Goal: Find specific fact: Find specific fact

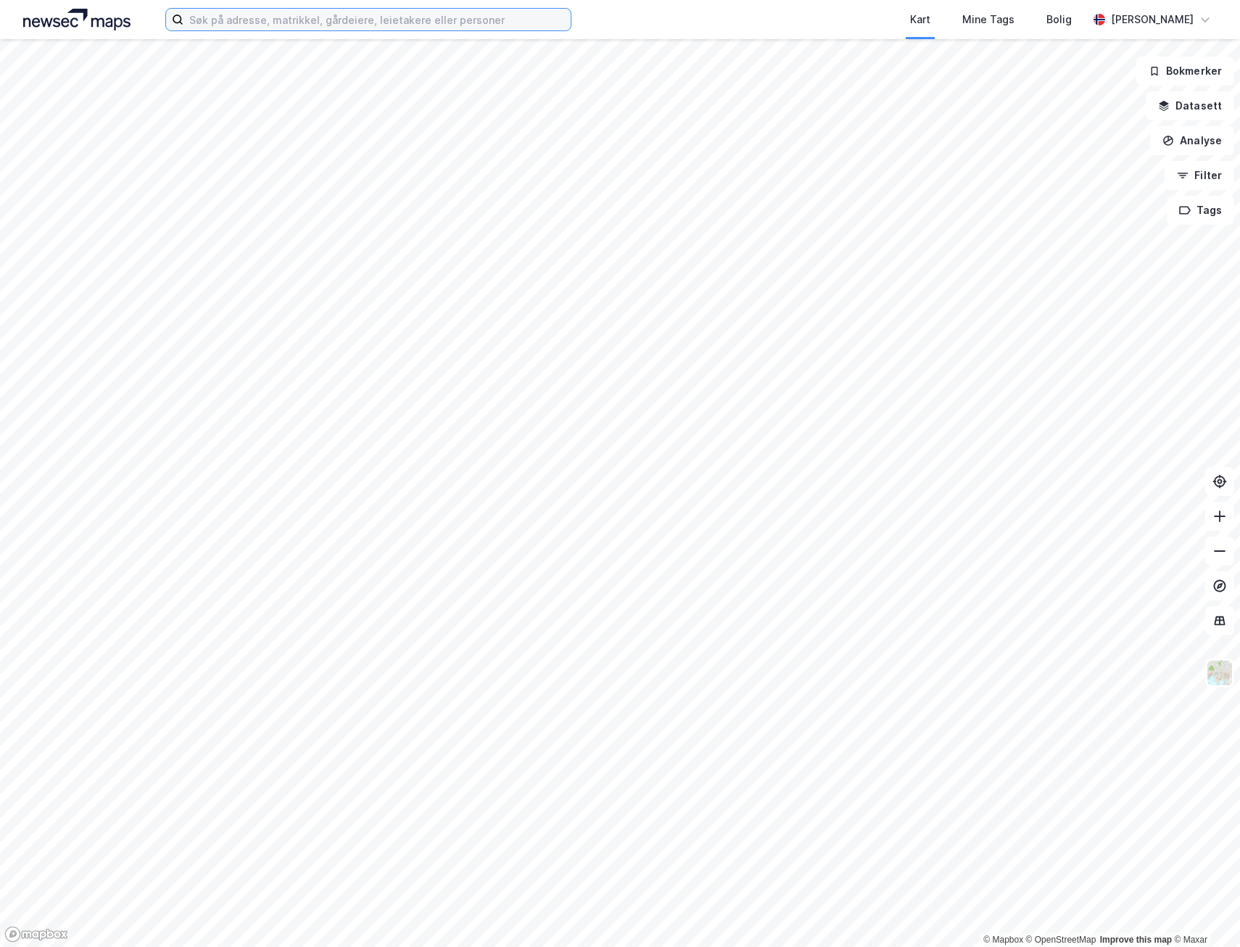
click at [343, 16] on input at bounding box center [376, 20] width 387 height 22
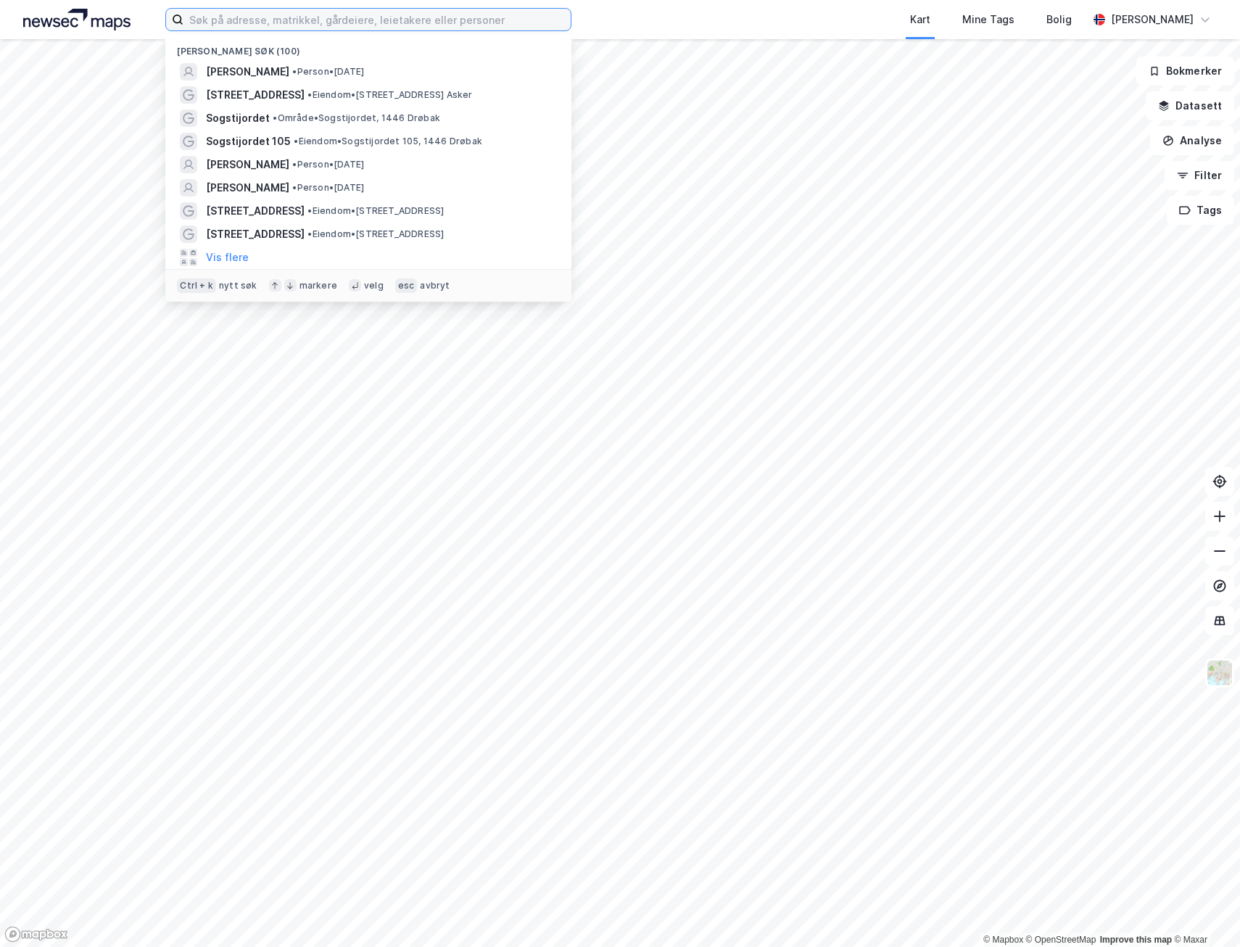
paste input "[PERSON_NAME]"
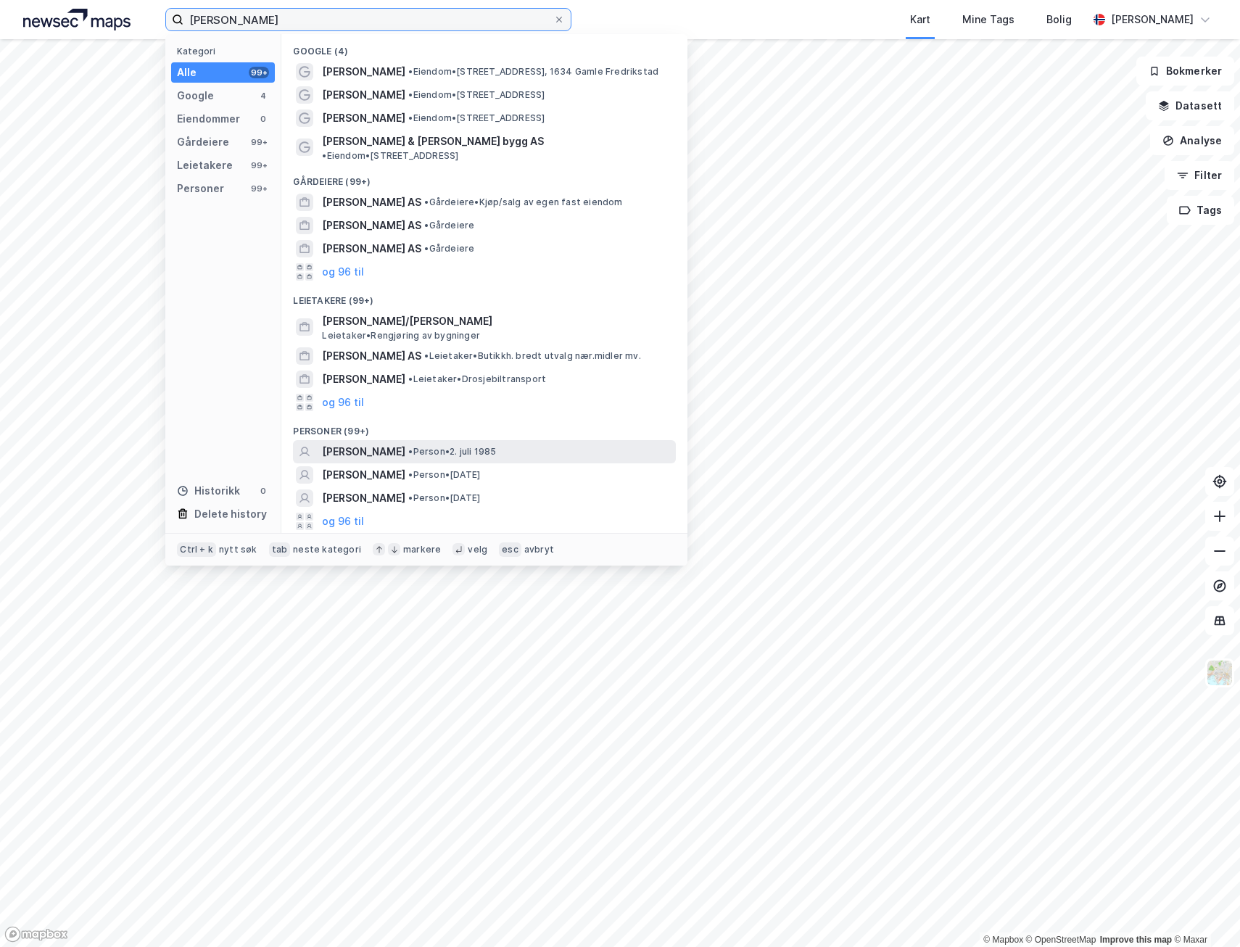
type input "[PERSON_NAME]"
click at [405, 443] on span "[PERSON_NAME]" at bounding box center [363, 451] width 83 height 17
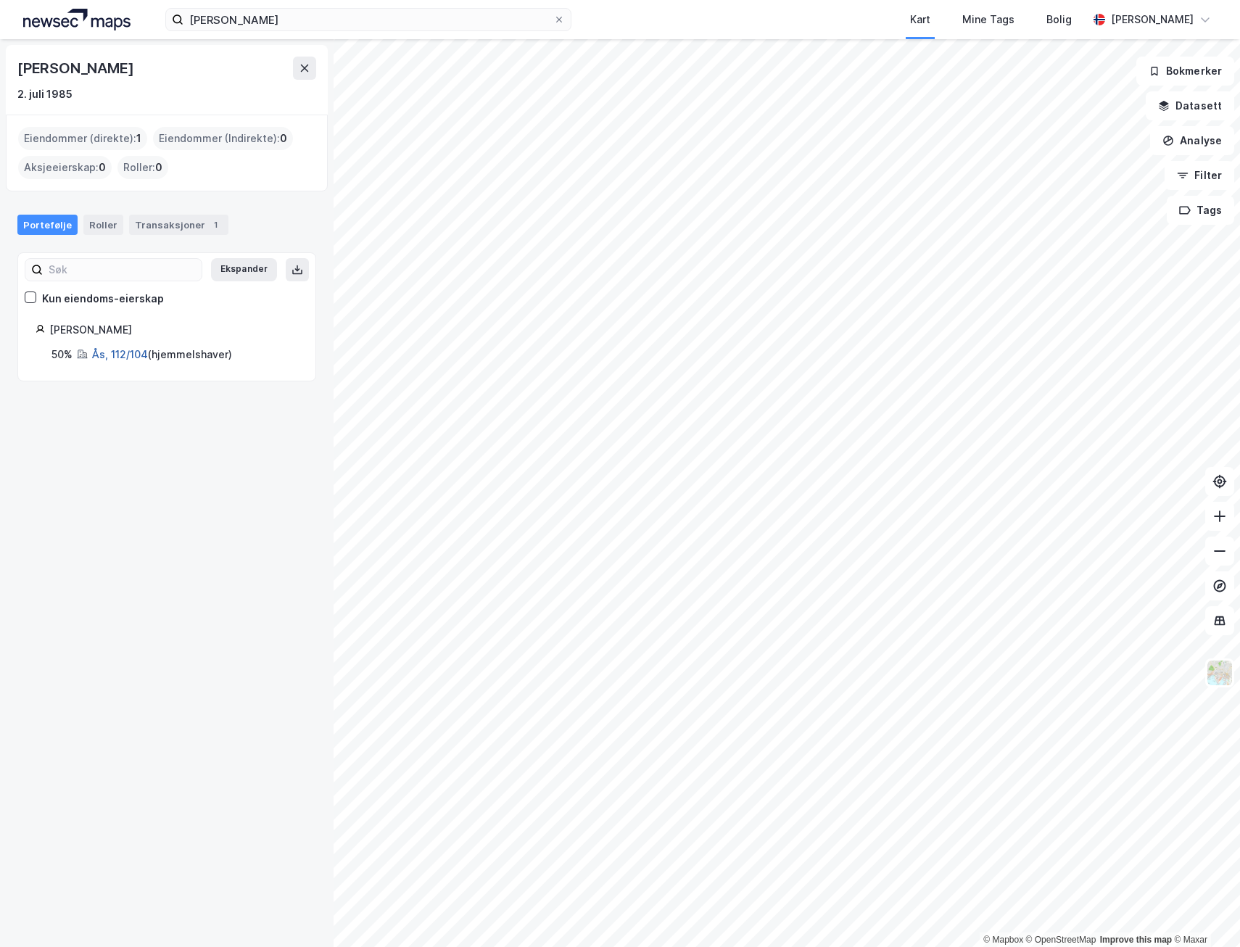
click at [101, 356] on link "Ås, 112/104" at bounding box center [120, 354] width 56 height 12
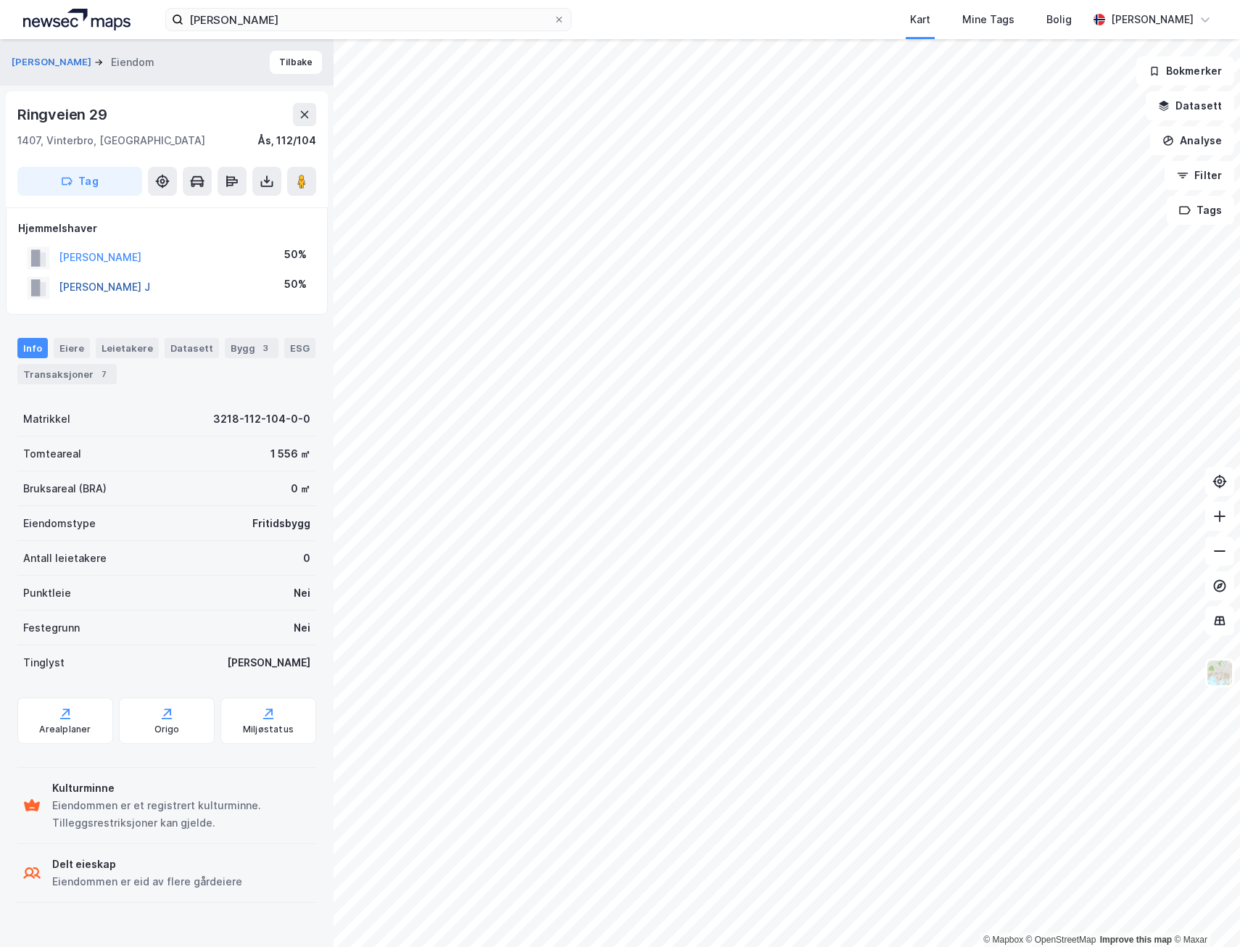
click at [0, 0] on button "[PERSON_NAME] J" at bounding box center [0, 0] width 0 height 0
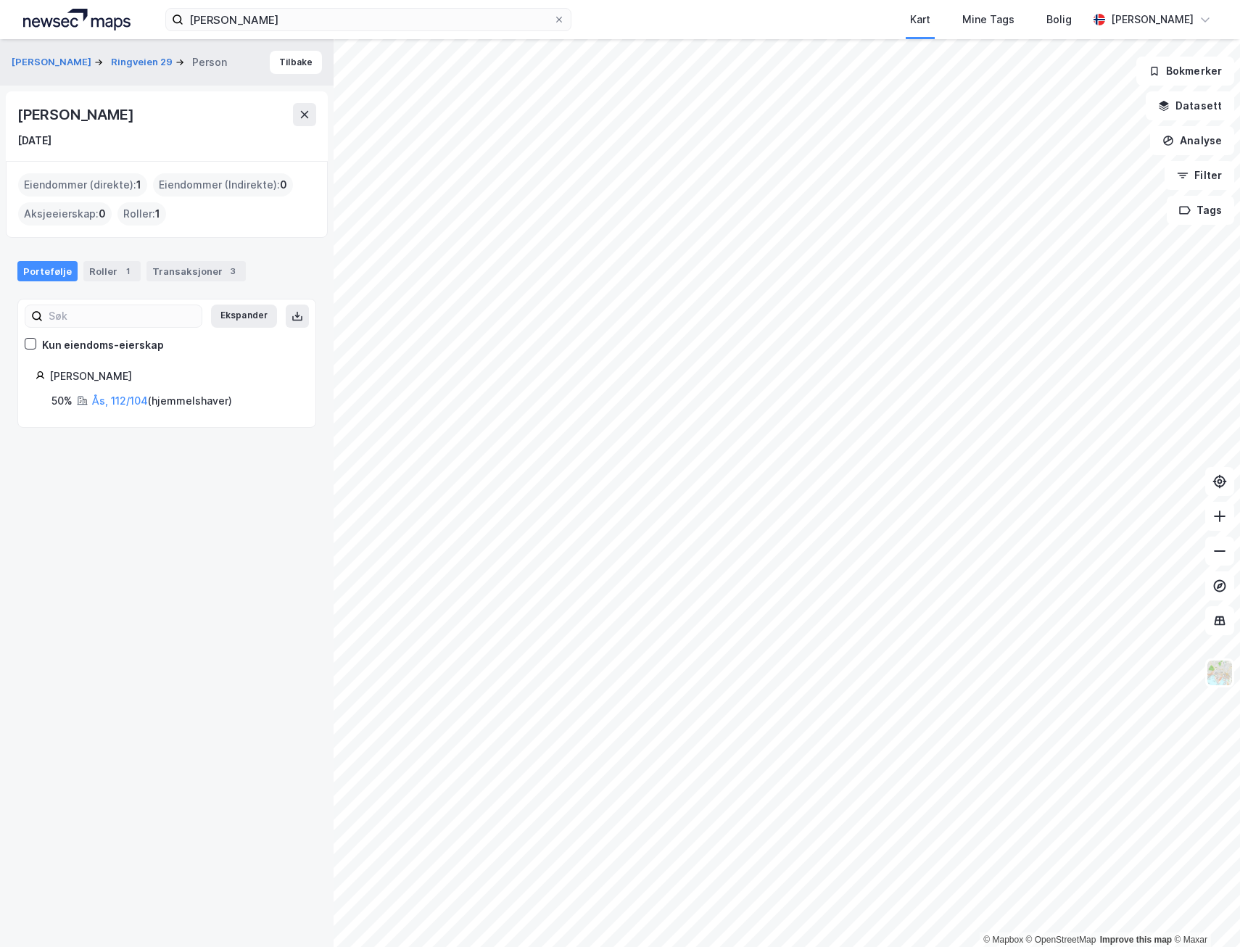
drag, startPoint x: 14, startPoint y: 110, endPoint x: 246, endPoint y: 125, distance: 232.6
click at [246, 125] on div "[PERSON_NAME] [DATE]" at bounding box center [167, 126] width 322 height 70
drag, startPoint x: 246, startPoint y: 125, endPoint x: 162, endPoint y: 117, distance: 83.8
copy div "[PERSON_NAME]"
